Goal: Check status: Check status

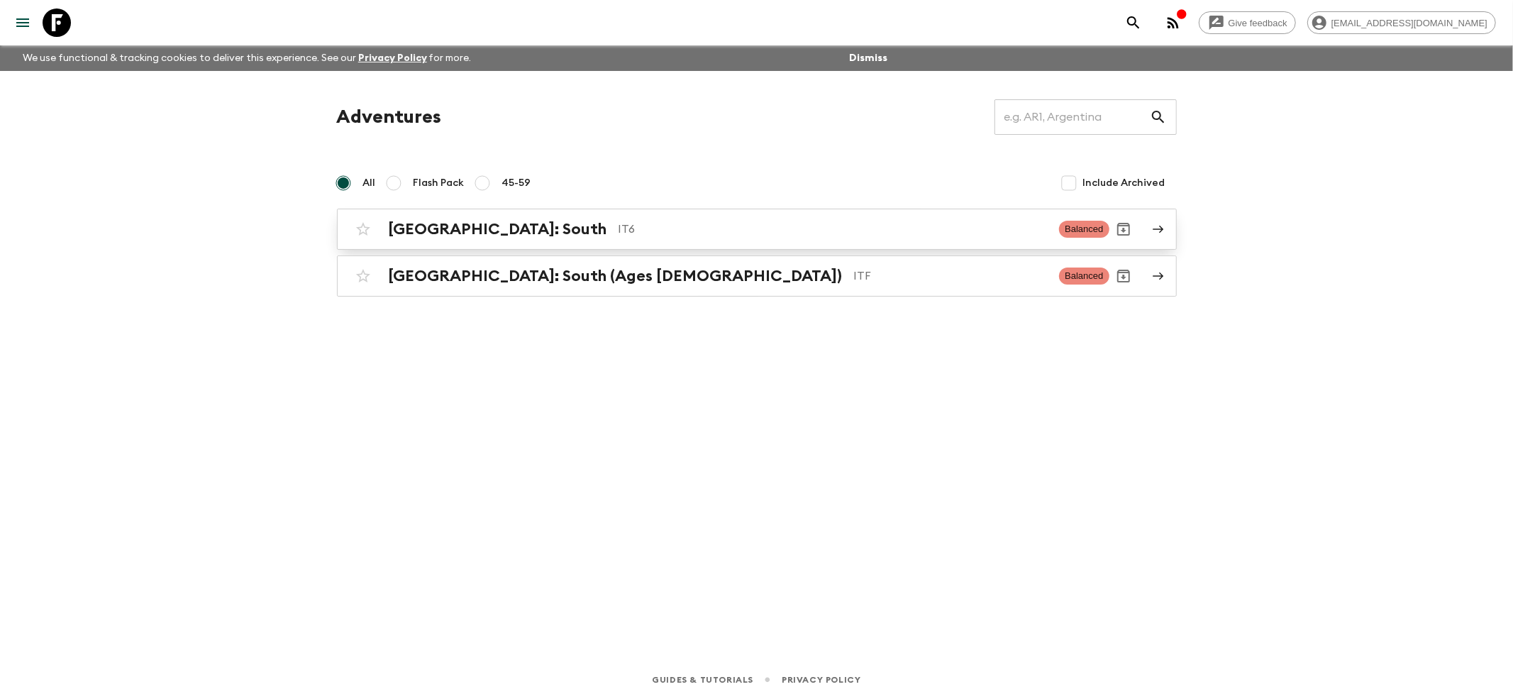
click at [420, 220] on h2 "[GEOGRAPHIC_DATA]: South" at bounding box center [498, 229] width 219 height 18
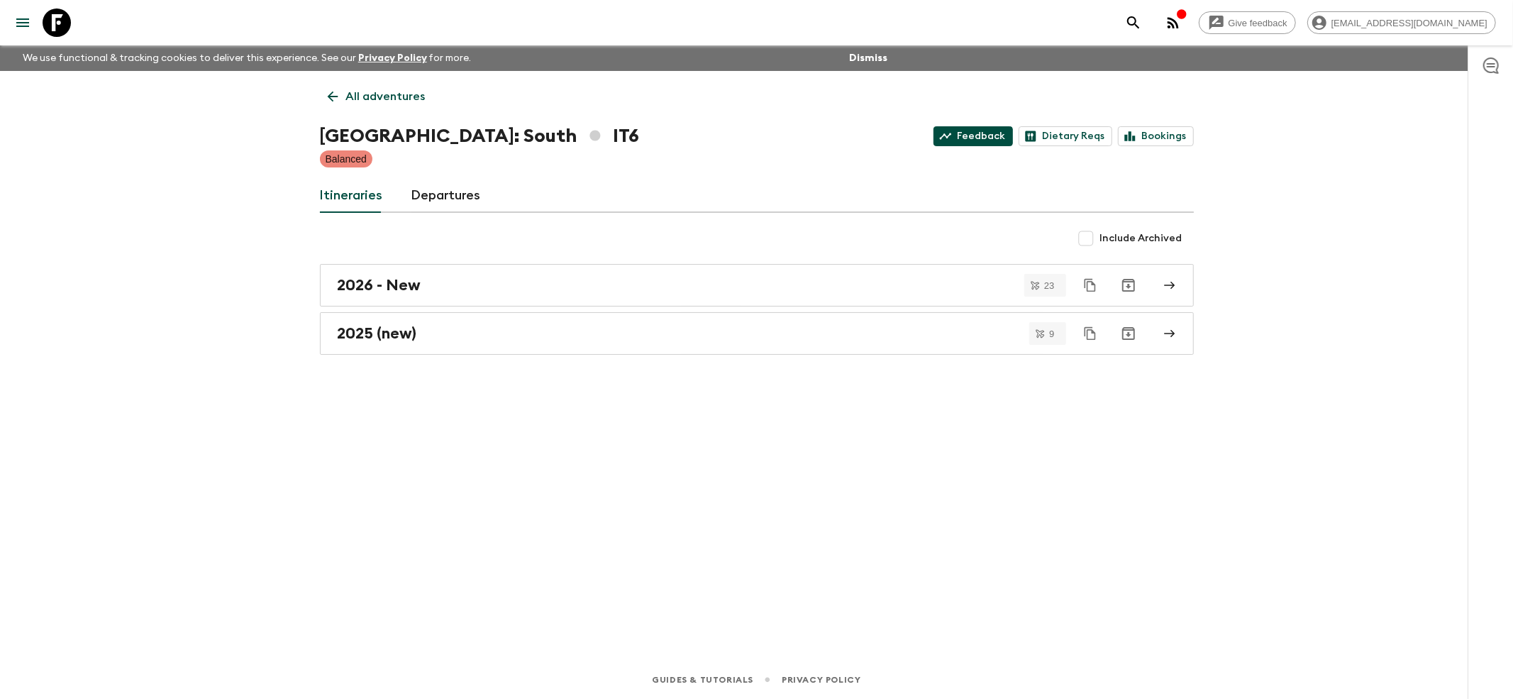
click at [988, 131] on link "Feedback" at bounding box center [973, 136] width 79 height 20
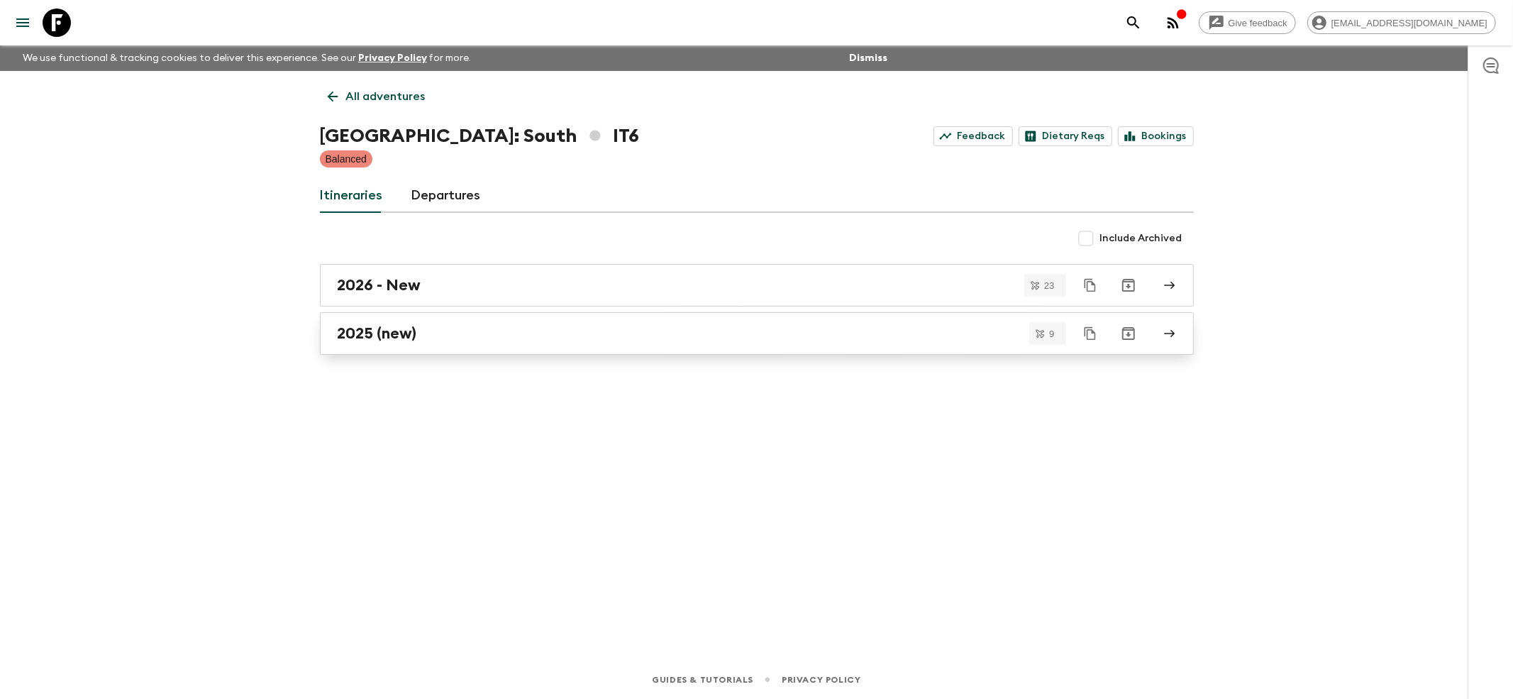
click at [356, 329] on h2 "2025 (new)" at bounding box center [377, 333] width 79 height 18
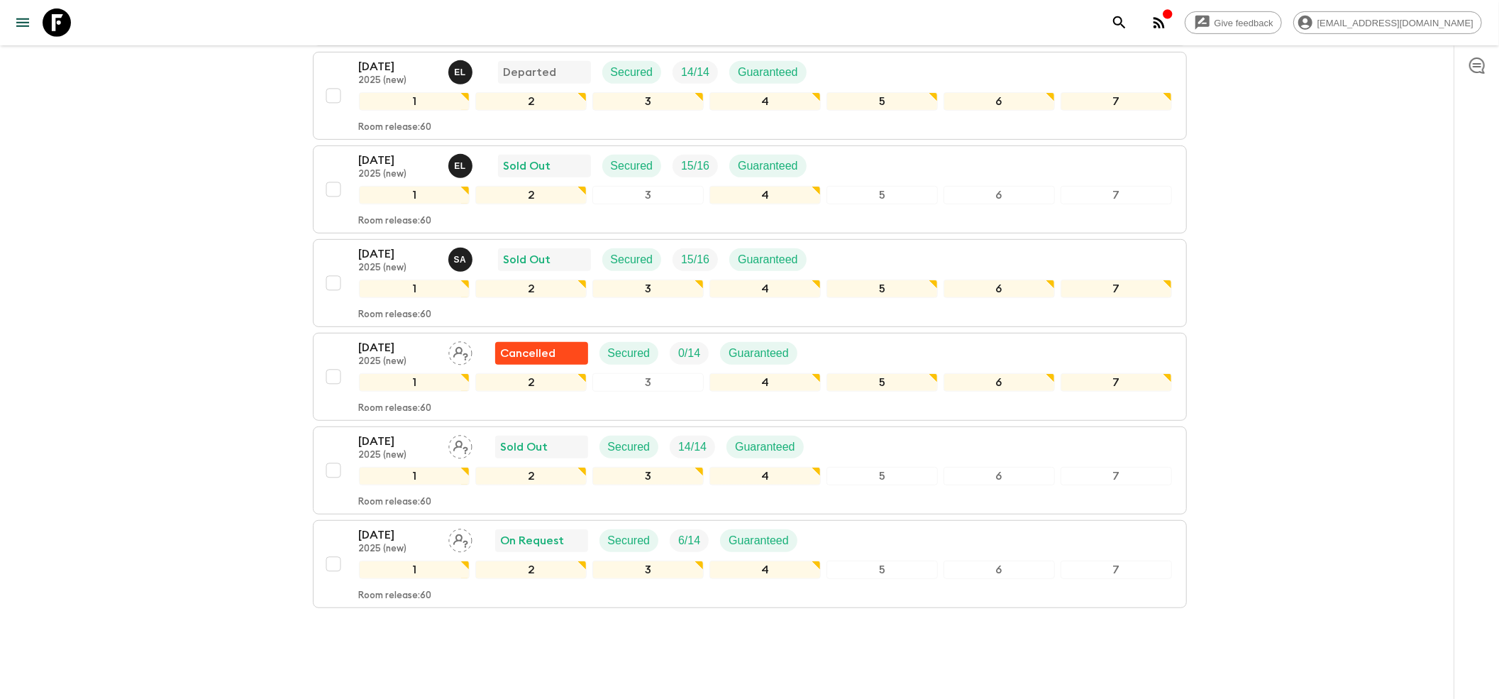
scroll to position [568, 0]
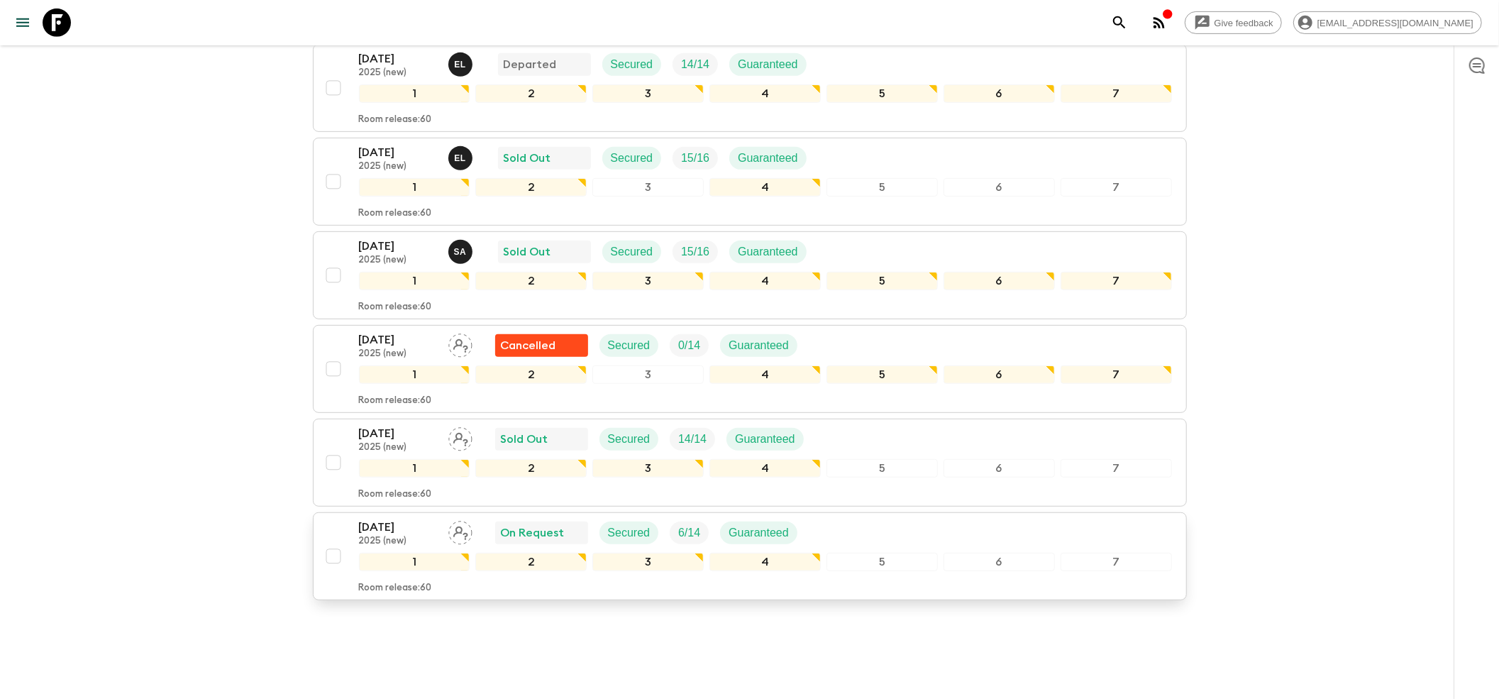
click at [385, 519] on p "[DATE]" at bounding box center [398, 527] width 78 height 17
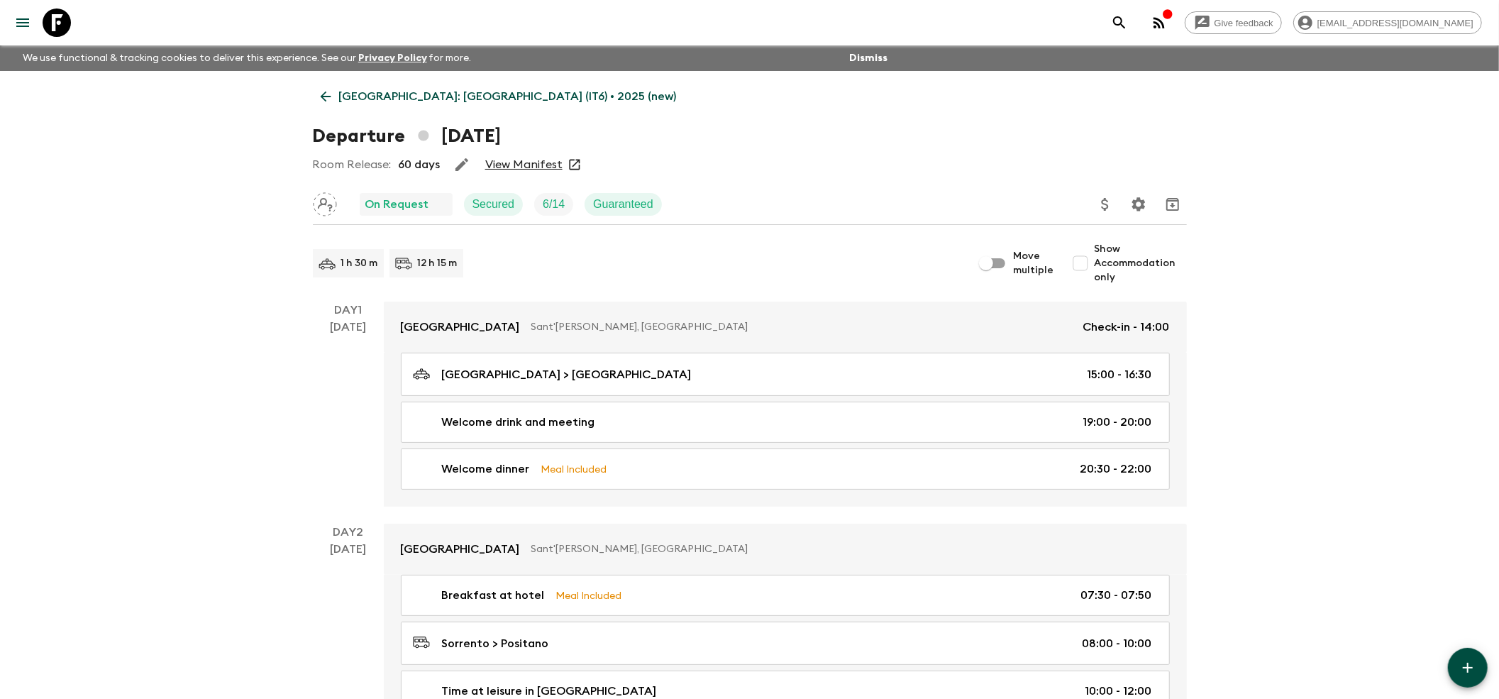
click at [517, 162] on link "View Manifest" at bounding box center [523, 165] width 77 height 14
